Goal: Task Accomplishment & Management: Manage account settings

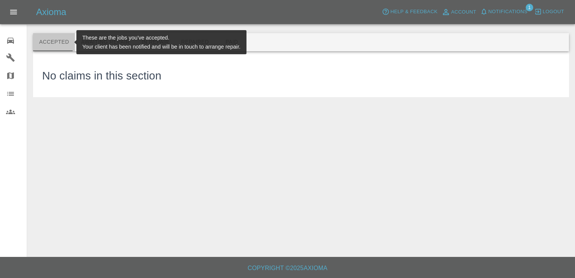
click at [59, 44] on button "Accepted" at bounding box center [54, 42] width 42 height 18
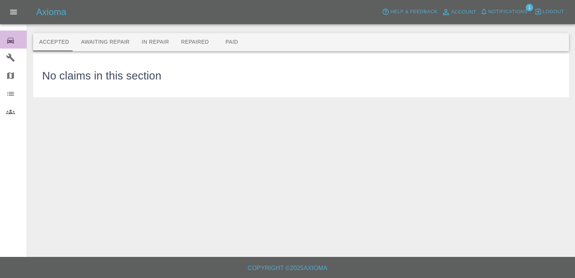
click at [11, 40] on icon at bounding box center [10, 41] width 7 height 6
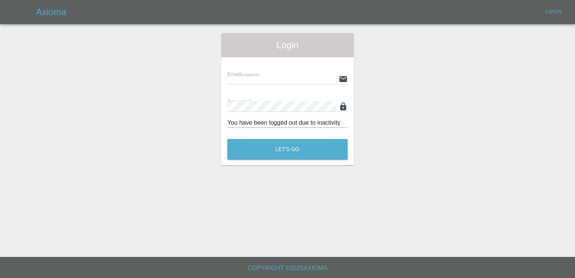
type input "[EMAIL_ADDRESS][DOMAIN_NAME]"
click at [286, 154] on button "Let's Go" at bounding box center [287, 149] width 120 height 21
